Goal: Information Seeking & Learning: Learn about a topic

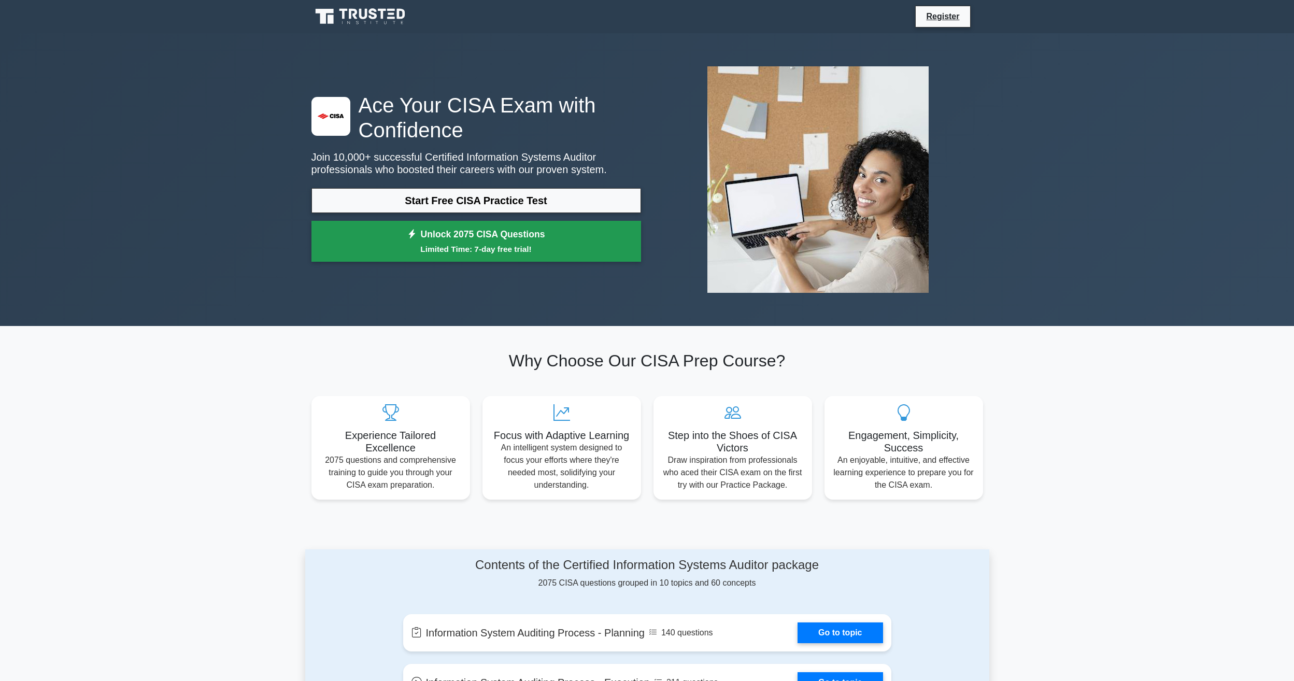
click at [534, 248] on small "Limited Time: 7-day free trial!" at bounding box center [477, 249] width 304 height 12
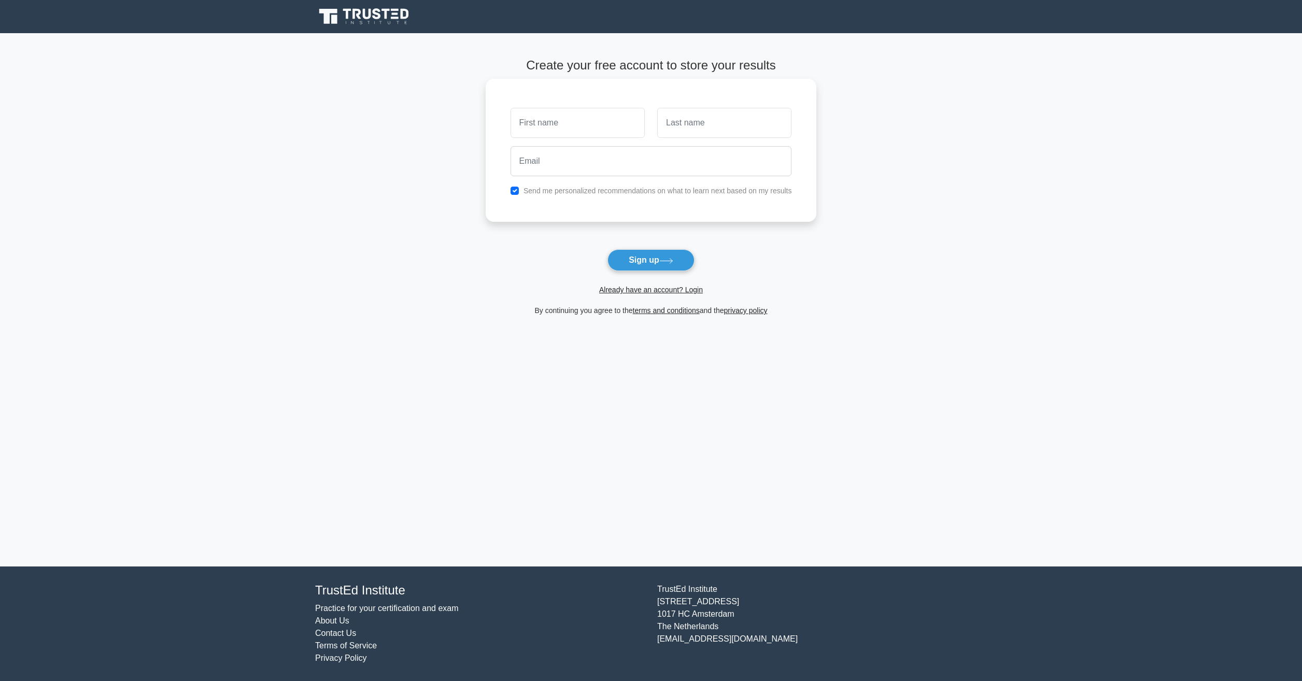
click at [586, 126] on input "text" at bounding box center [578, 123] width 134 height 30
click at [588, 124] on input "text" at bounding box center [578, 123] width 134 height 30
type input "[PERSON_NAME]"
type input "Li"
type input "liserena978@gmail.com"
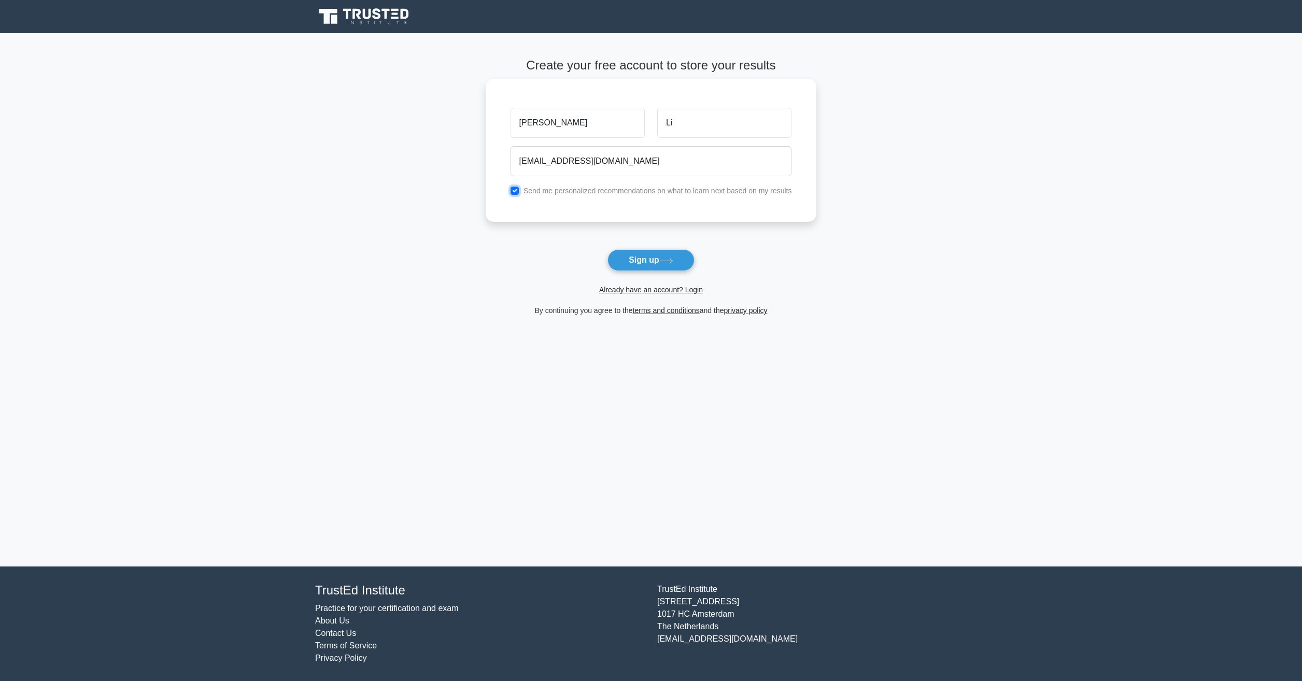
click at [516, 190] on input "checkbox" at bounding box center [515, 191] width 8 height 8
checkbox input "false"
click at [659, 259] on button "Sign up" at bounding box center [651, 260] width 87 height 22
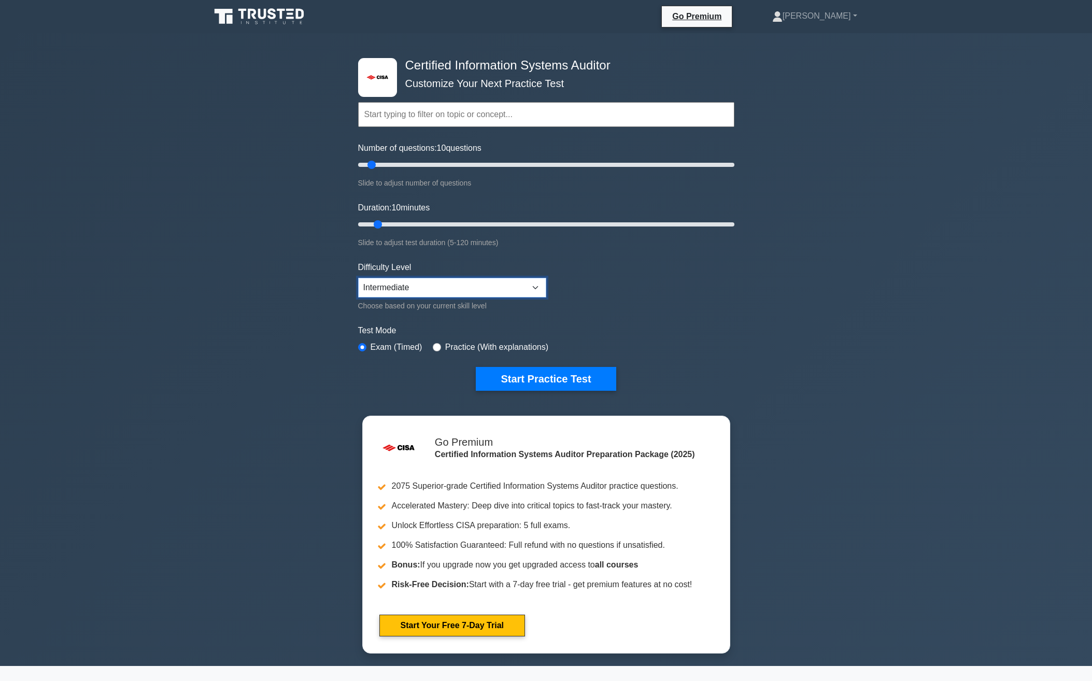
click at [445, 278] on select "Beginner Intermediate Expert" at bounding box center [452, 288] width 188 height 20
click at [463, 118] on input "text" at bounding box center [546, 114] width 376 height 25
click at [464, 161] on input "Number of questions: 60 questions" at bounding box center [546, 165] width 376 height 12
type input "200"
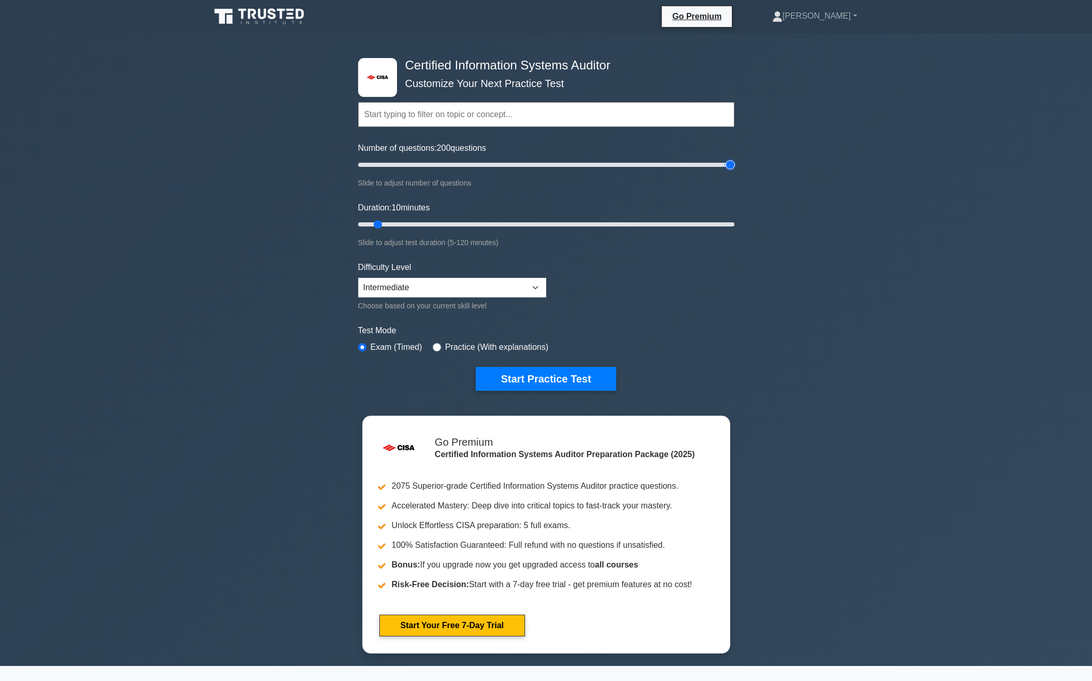
click at [726, 162] on input "Number of questions: 200 questions" at bounding box center [546, 165] width 376 height 12
type input "120"
click at [728, 221] on input "Duration: 10 minutes" at bounding box center [546, 224] width 376 height 12
click at [528, 349] on label "Practice (With explanations)" at bounding box center [496, 347] width 103 height 12
click at [435, 350] on input "radio" at bounding box center [437, 347] width 8 height 8
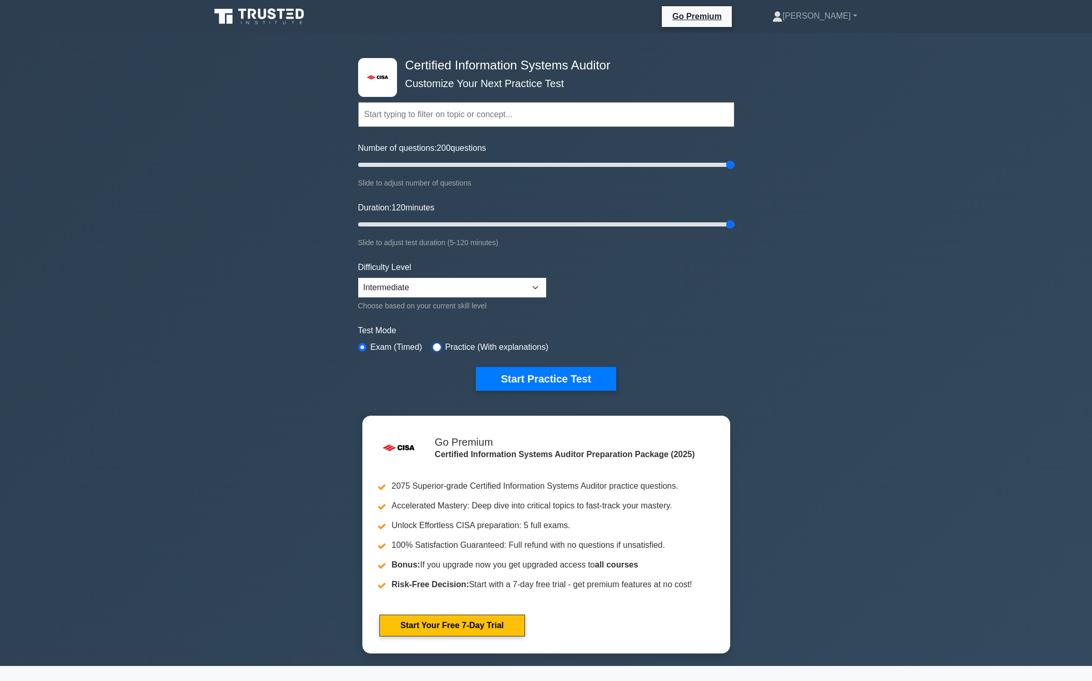
radio input "true"
click at [522, 373] on button "Start Practice Test" at bounding box center [546, 379] width 140 height 24
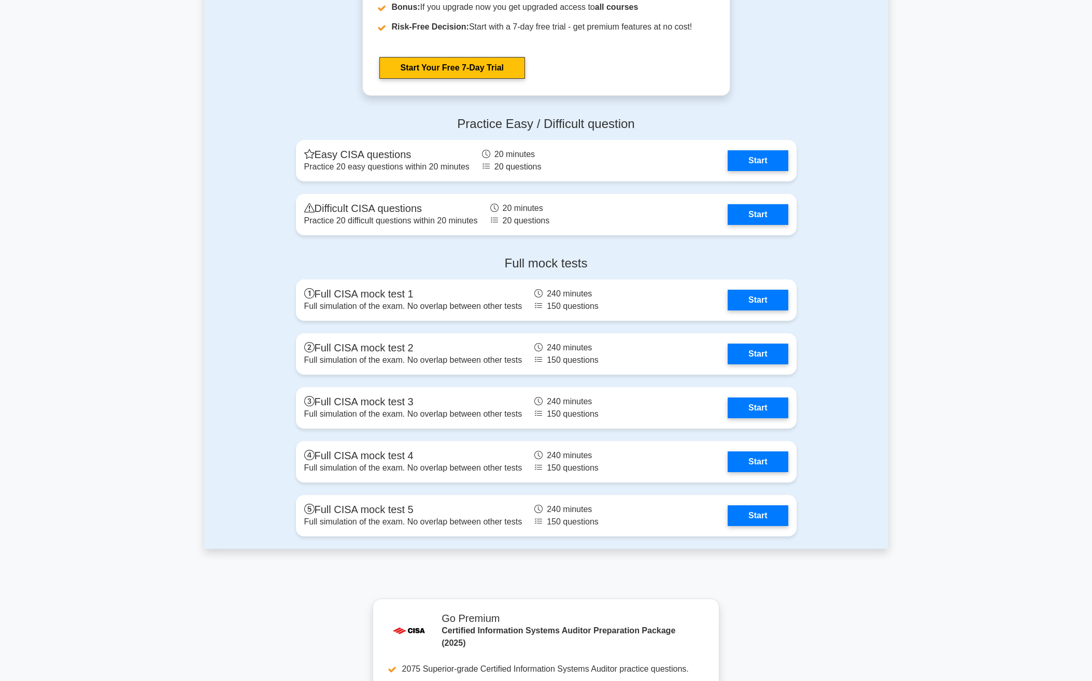
scroll to position [1219, 0]
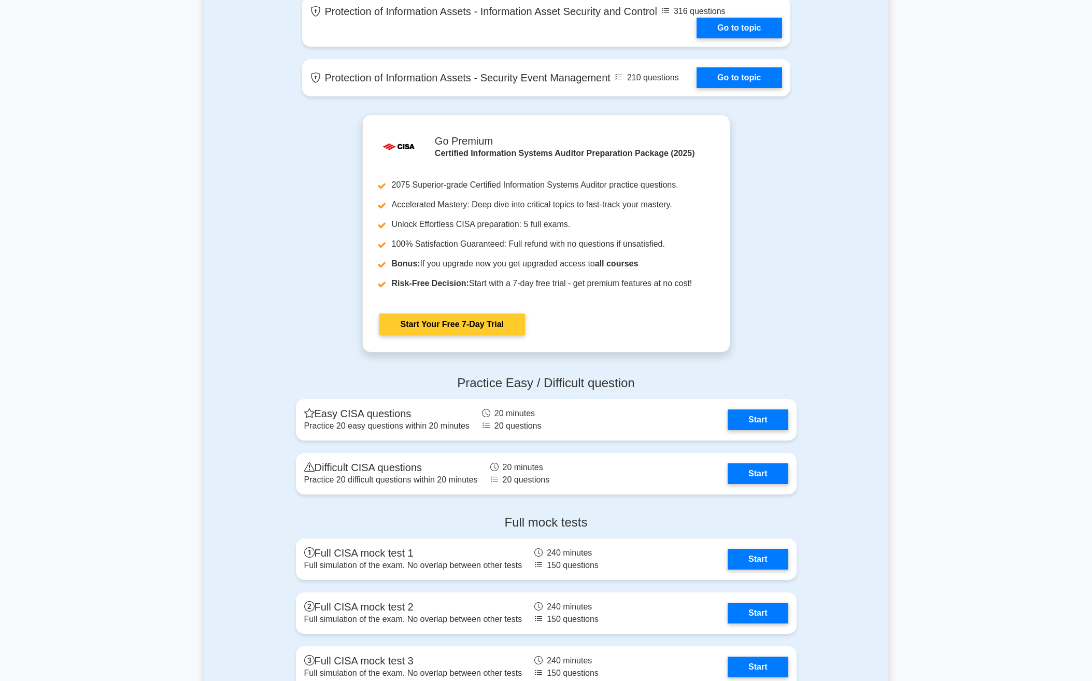
click at [486, 329] on link "Start Your Free 7-Day Trial" at bounding box center [452, 325] width 146 height 22
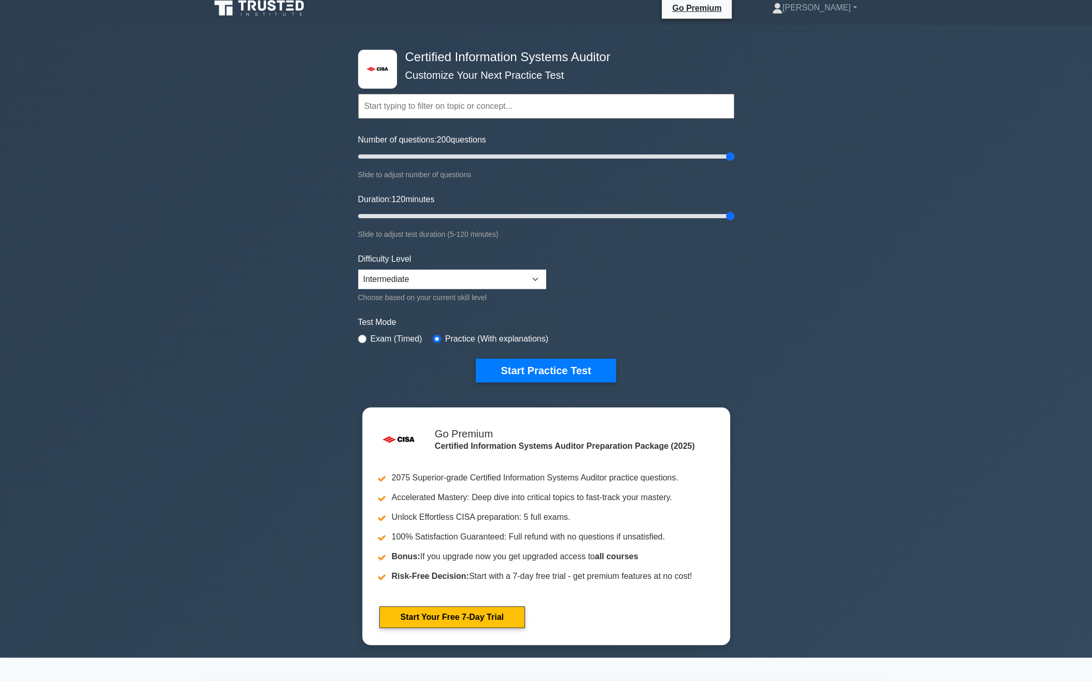
scroll to position [0, 0]
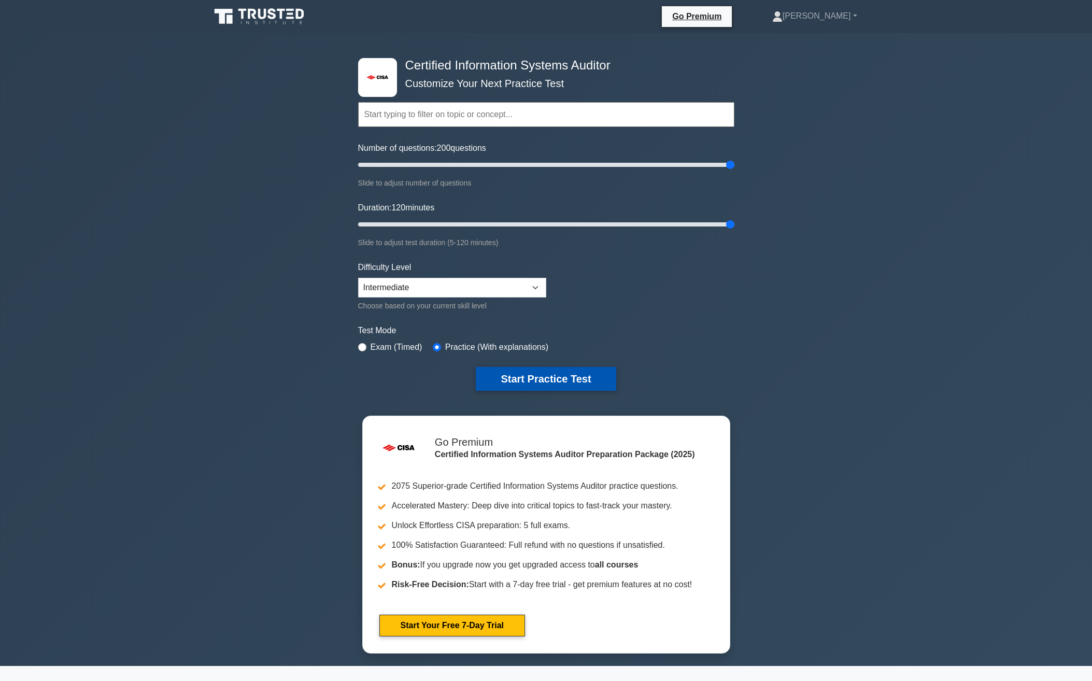
click at [543, 384] on button "Start Practice Test" at bounding box center [546, 379] width 140 height 24
click at [248, 309] on div ".st0{fill:#E31818;} Certified Information Systems Auditor Customize Your Next P…" at bounding box center [546, 349] width 1092 height 633
click at [733, 23] on li "Go Premium" at bounding box center [696, 17] width 71 height 22
click at [728, 17] on link "Go Premium" at bounding box center [697, 16] width 62 height 13
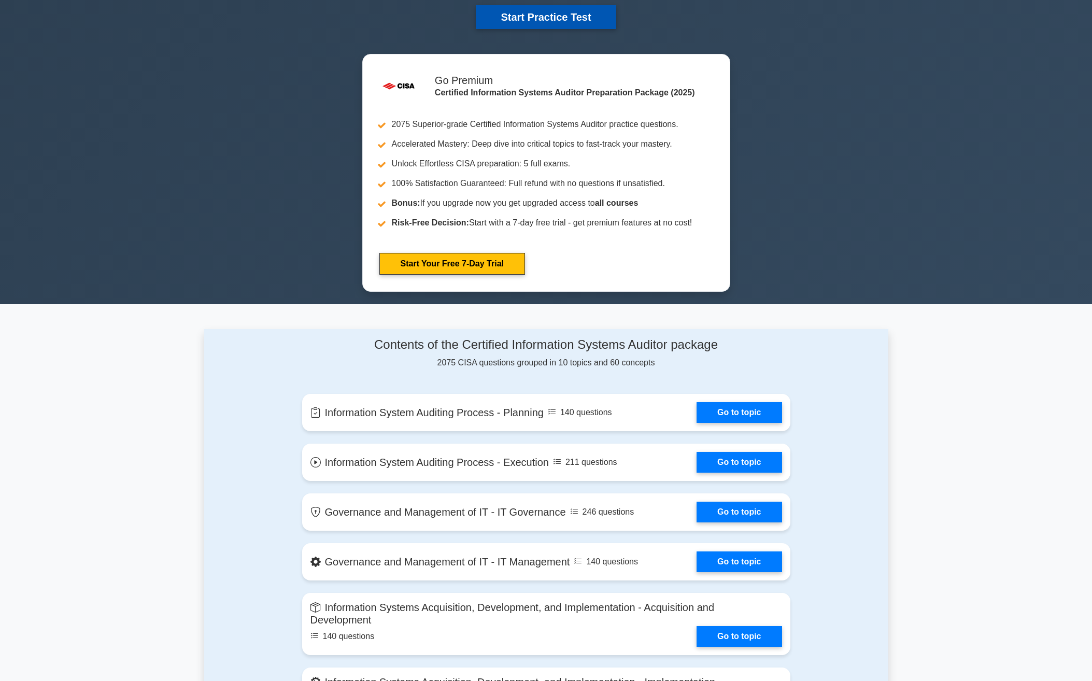
scroll to position [363, 0]
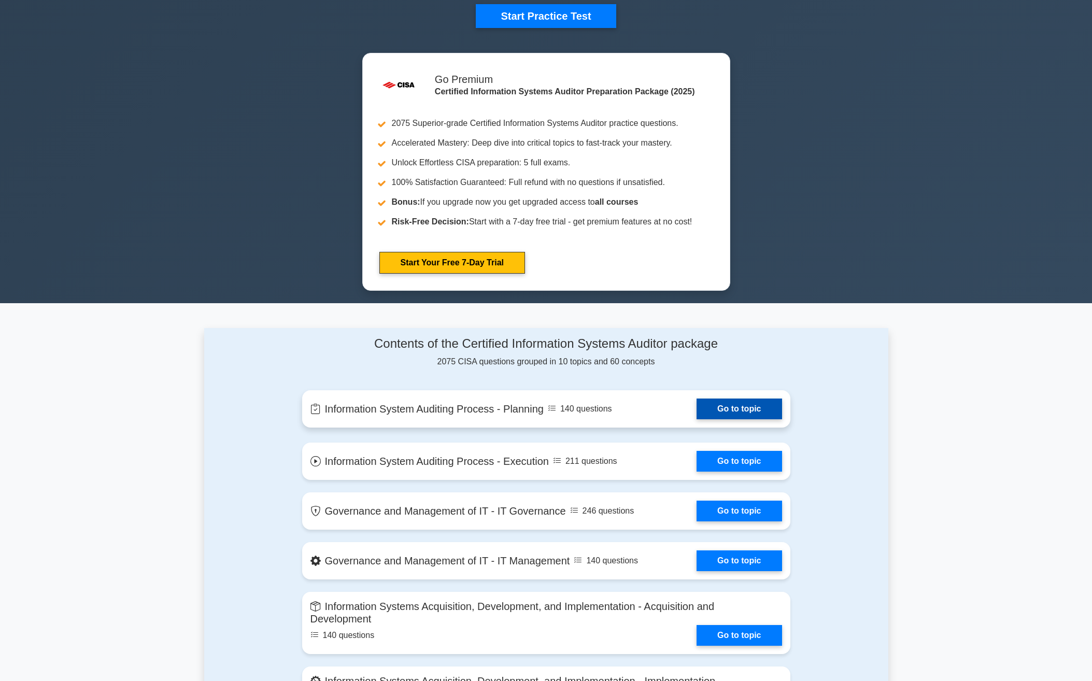
click at [697, 411] on link "Go to topic" at bounding box center [739, 409] width 85 height 21
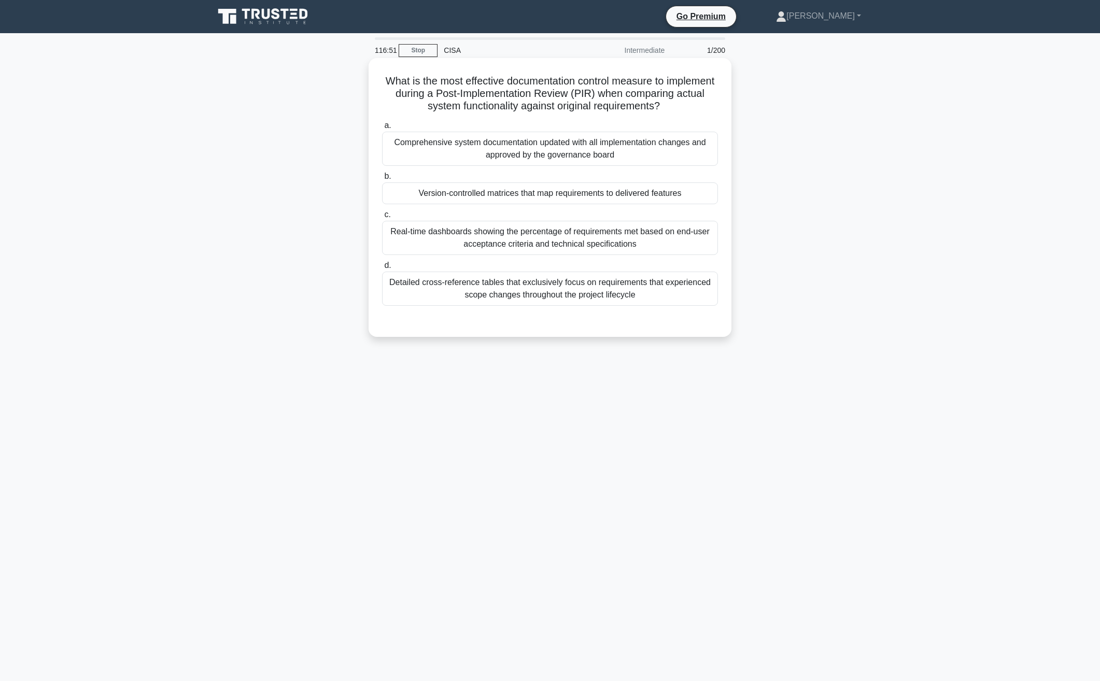
click at [424, 144] on div "Comprehensive system documentation updated with all implementation changes and …" at bounding box center [550, 149] width 336 height 34
click at [382, 129] on input "a. Comprehensive system documentation updated with all implementation changes a…" at bounding box center [382, 125] width 0 height 7
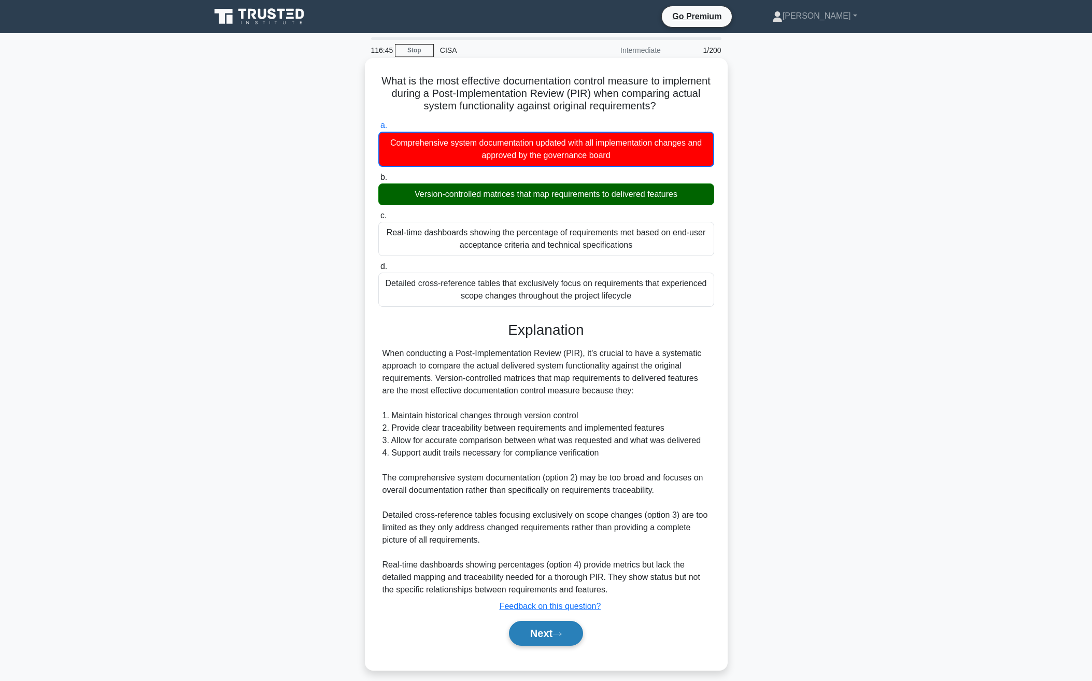
click at [544, 633] on button "Next" at bounding box center [546, 633] width 74 height 25
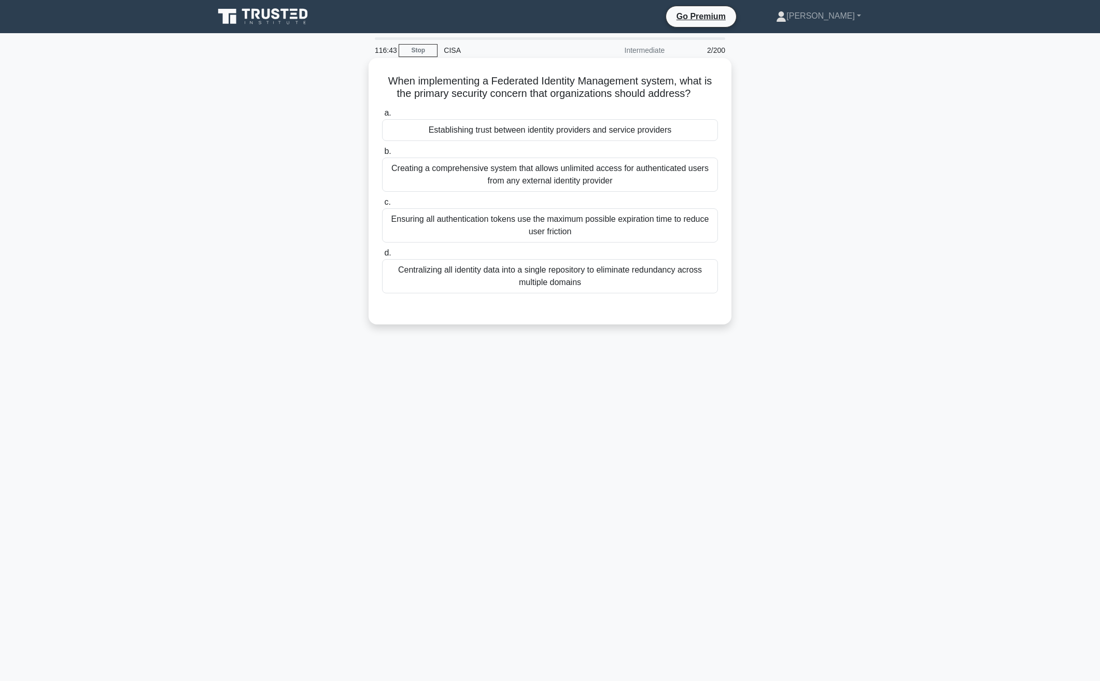
click at [561, 185] on div "Creating a comprehensive system that allows unlimited access for authenticated …" at bounding box center [550, 175] width 336 height 34
click at [382, 155] on input "b. Creating a comprehensive system that allows unlimited access for authenticat…" at bounding box center [382, 151] width 0 height 7
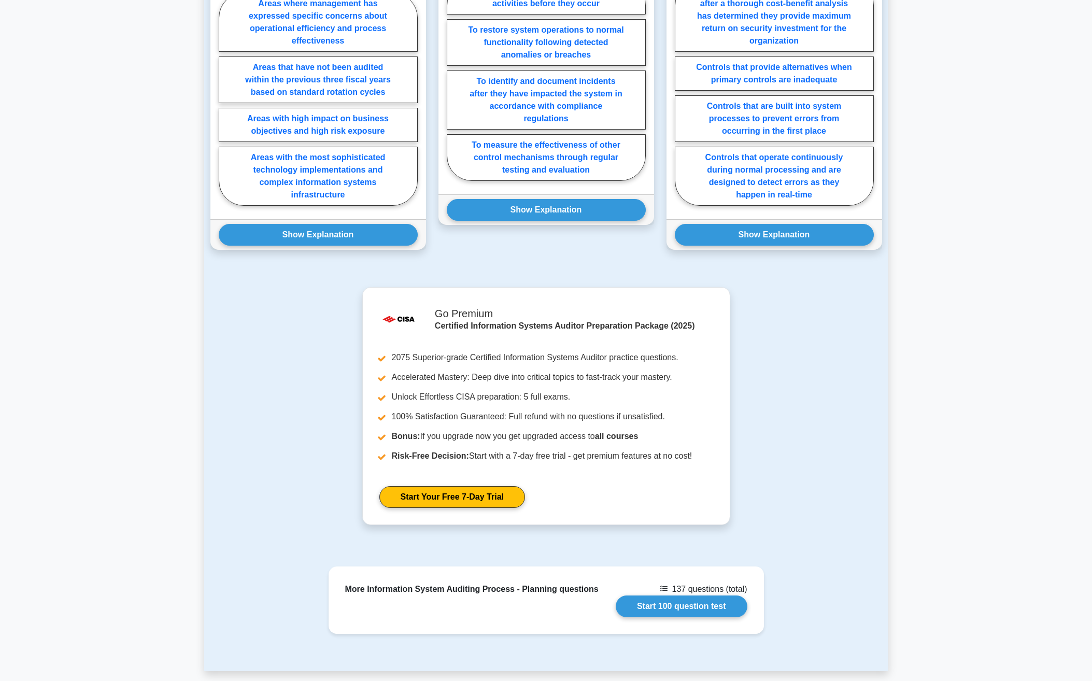
scroll to position [986, 0]
